Goal: Answer question/provide support

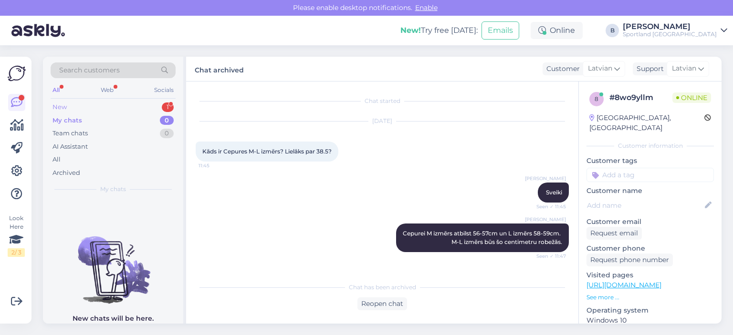
scroll to position [182, 0]
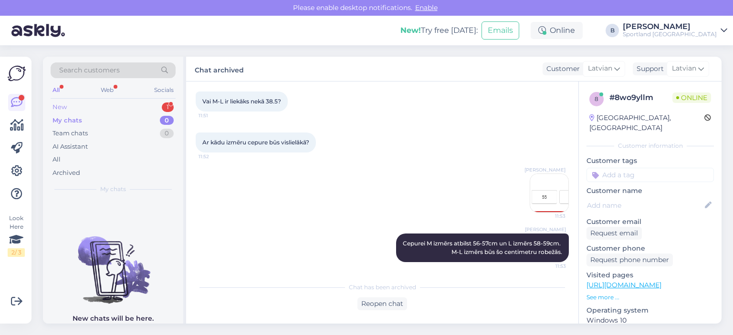
click at [95, 105] on div "New 1" at bounding box center [113, 107] width 125 height 13
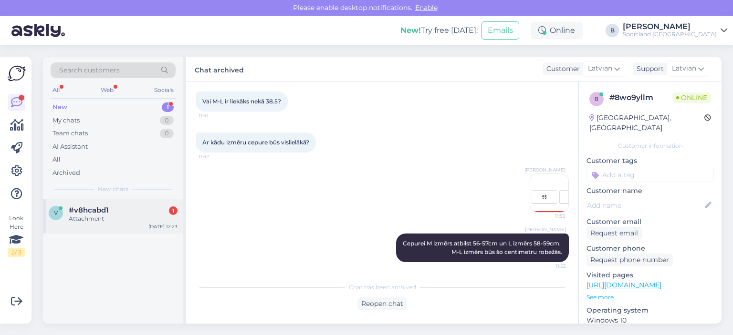
click at [103, 220] on div "Attachment" at bounding box center [123, 219] width 109 height 9
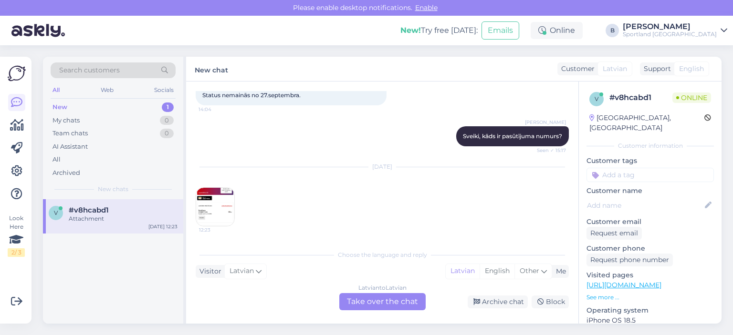
click at [218, 200] on img at bounding box center [215, 207] width 38 height 38
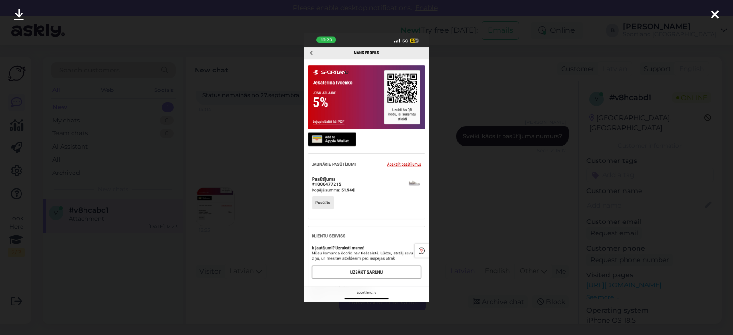
click at [221, 132] on div at bounding box center [366, 167] width 733 height 335
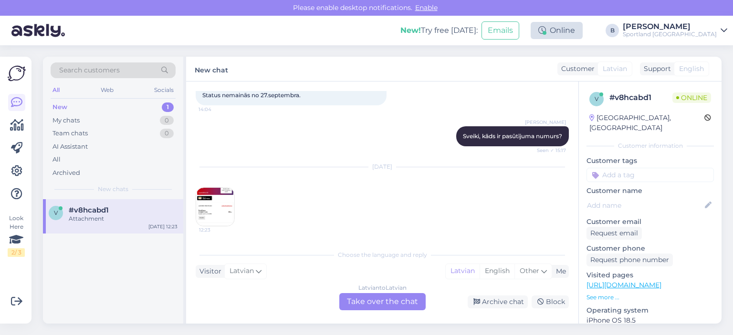
click at [583, 29] on div "Online" at bounding box center [557, 30] width 52 height 17
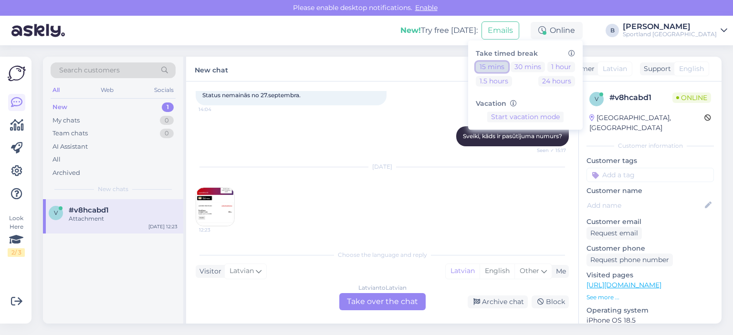
click at [508, 66] on button "15 mins" at bounding box center [492, 67] width 32 height 10
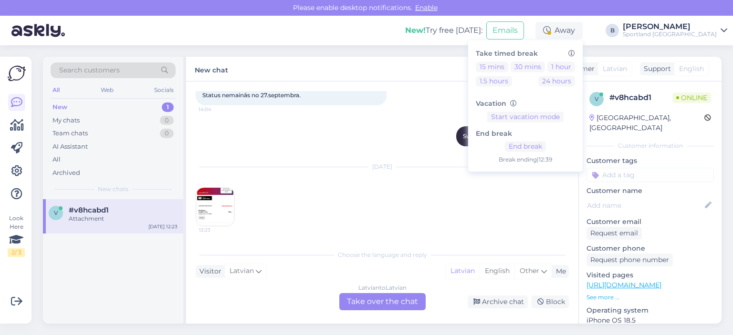
click at [349, 152] on div "[PERSON_NAME], kāds ir pasūtījuma numurs? Seen ✓ 15:17" at bounding box center [382, 136] width 373 height 41
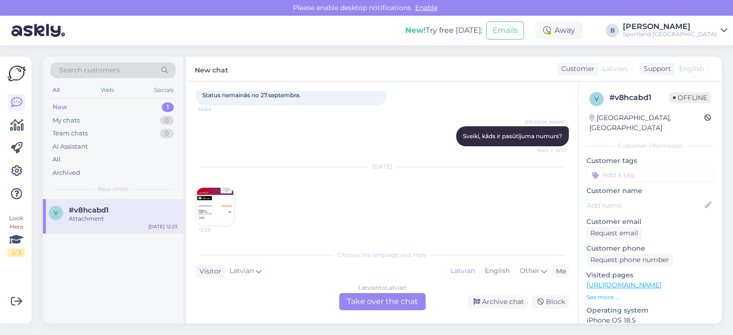
click at [216, 208] on img at bounding box center [215, 207] width 38 height 38
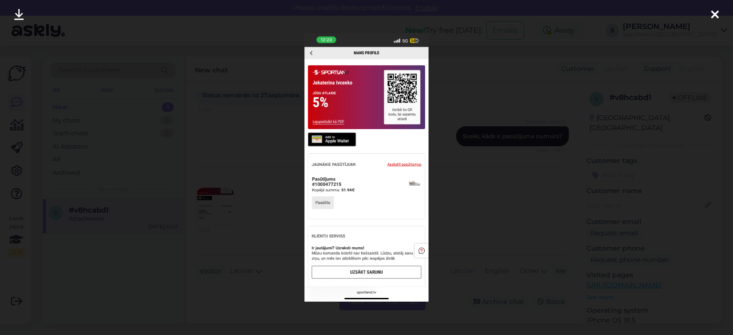
click at [536, 216] on div at bounding box center [366, 167] width 733 height 335
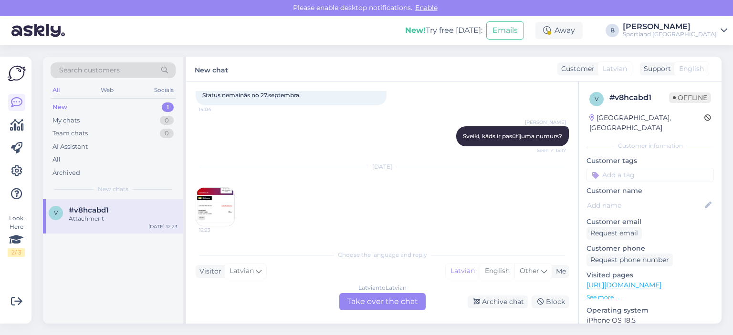
click at [400, 299] on div "Latvian to Latvian Take over the chat" at bounding box center [382, 302] width 86 height 17
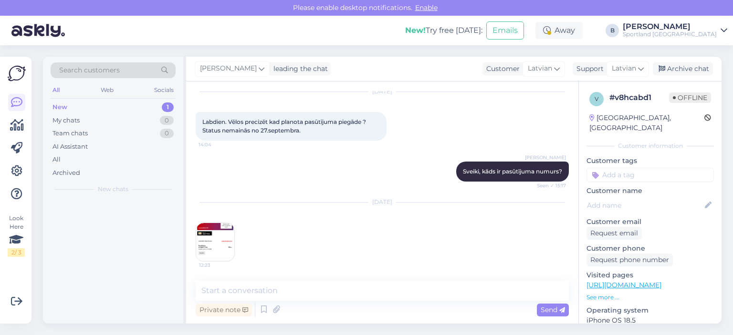
scroll to position [29, 0]
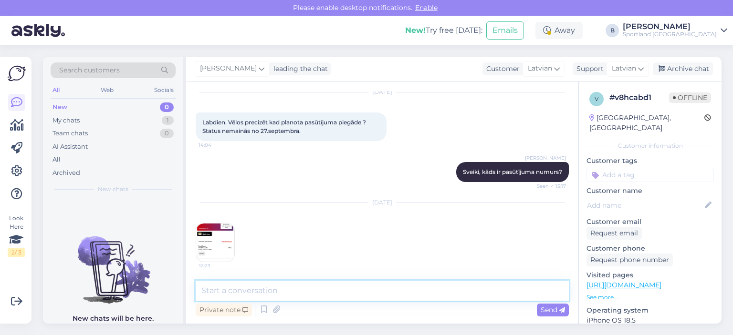
click at [351, 288] on textarea at bounding box center [382, 291] width 373 height 20
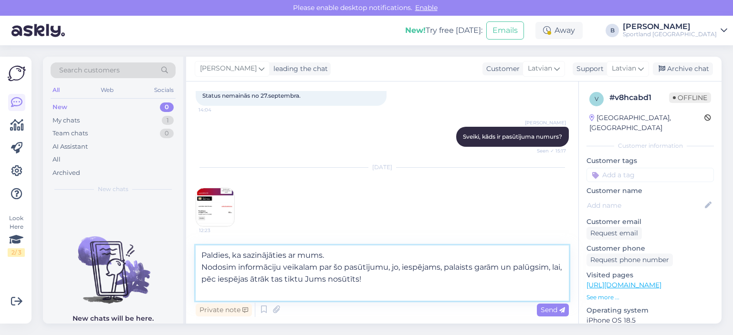
scroll to position [65, 0]
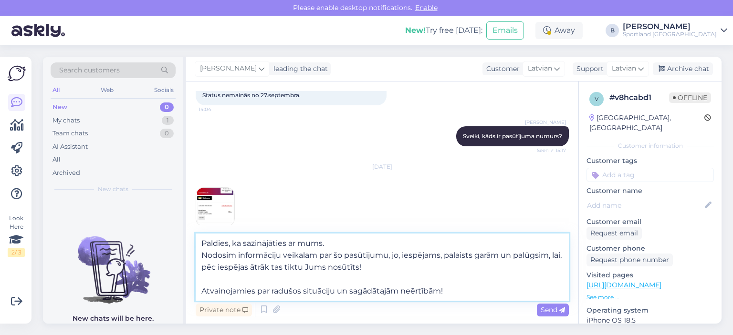
type textarea "Paldies, ka sazinājāties ar mums. Nodosim informāciju veikalam par šo pasūtījum…"
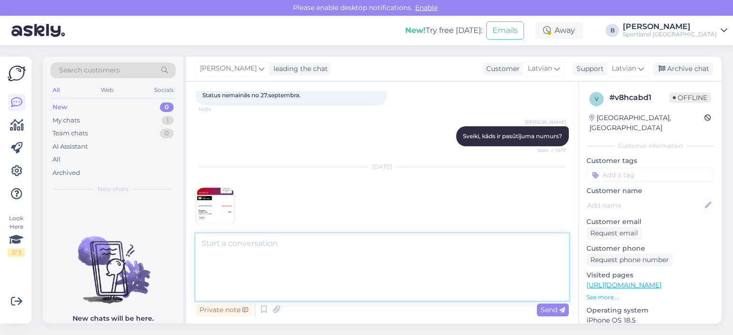
scroll to position [122, 0]
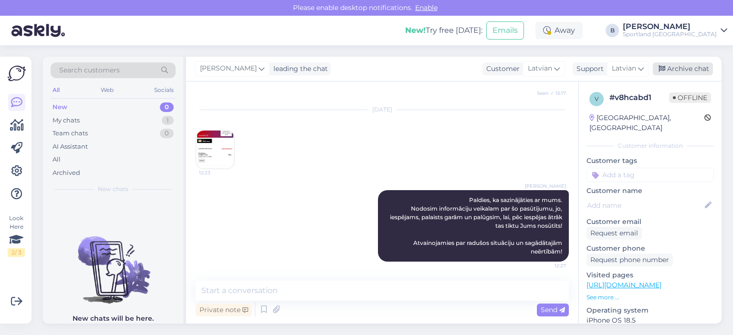
click at [701, 70] on div "Archive chat" at bounding box center [683, 69] width 60 height 13
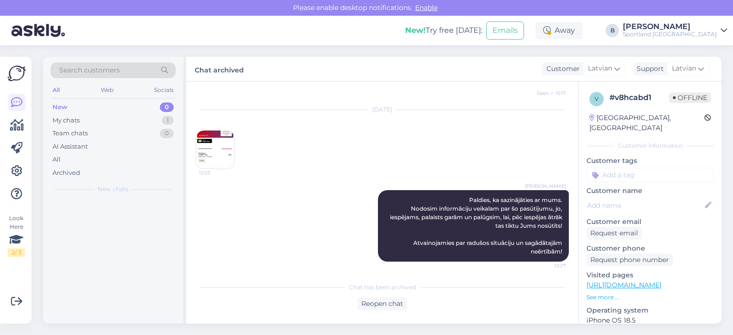
scroll to position [125, 0]
